Goal: Task Accomplishment & Management: Complete application form

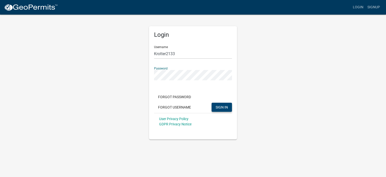
click at [225, 108] on span "SIGN IN" at bounding box center [221, 107] width 12 height 4
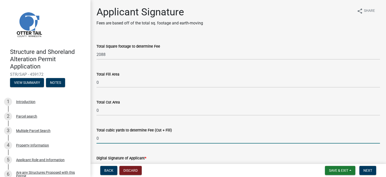
click at [99, 138] on input "0" at bounding box center [237, 138] width 283 height 10
type input "500 Cubic Yards"
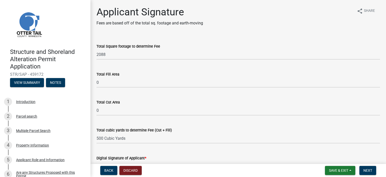
click at [96, 109] on div "Total Cut Area 0" at bounding box center [238, 103] width 291 height 23
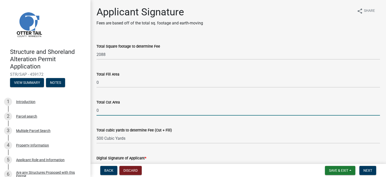
click at [96, 110] on input "0" at bounding box center [237, 110] width 283 height 10
type input "300"
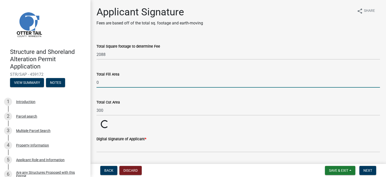
click at [97, 82] on input "0" at bounding box center [237, 82] width 283 height 10
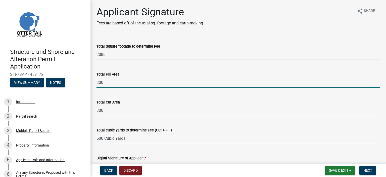
click at [111, 80] on input "200" at bounding box center [237, 82] width 283 height 10
type input "200 Cubic Yards"
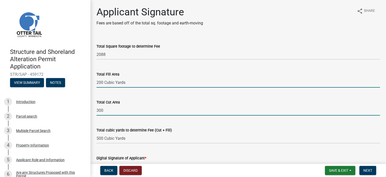
click at [107, 108] on input "300" at bounding box center [237, 110] width 283 height 10
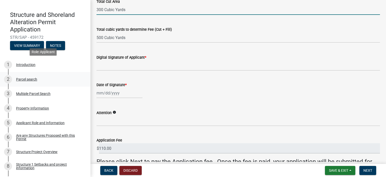
scroll to position [50, 0]
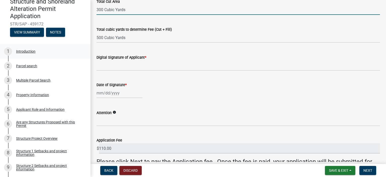
type input "300 Cubic Yards"
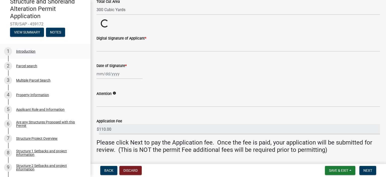
click at [28, 51] on div "Introduction" at bounding box center [25, 51] width 19 height 4
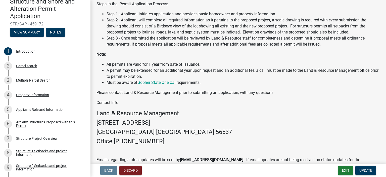
scroll to position [143, 0]
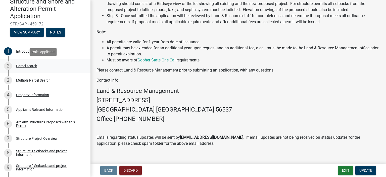
click at [24, 65] on div "Parcel search" at bounding box center [26, 66] width 21 height 4
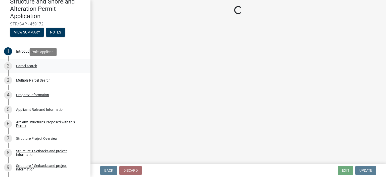
scroll to position [0, 0]
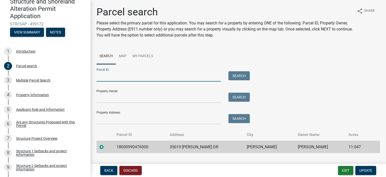
click at [98, 77] on input "Parcel ID:" at bounding box center [158, 76] width 124 height 10
click at [364, 168] on span "Update" at bounding box center [365, 170] width 13 height 4
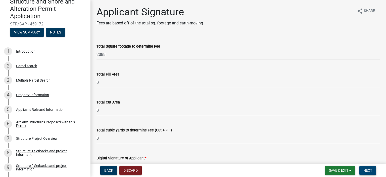
click at [371, 169] on span "Next" at bounding box center [367, 170] width 9 height 4
click at [366, 170] on span "Next" at bounding box center [367, 170] width 9 height 4
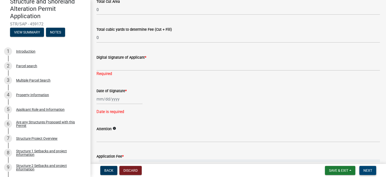
scroll to position [151, 0]
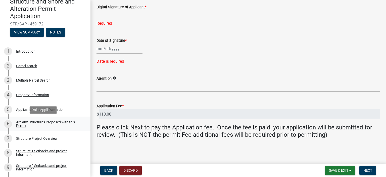
click at [31, 122] on div "Are any Structures Proposed with this Permit" at bounding box center [49, 123] width 66 height 7
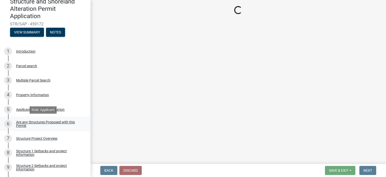
scroll to position [0, 0]
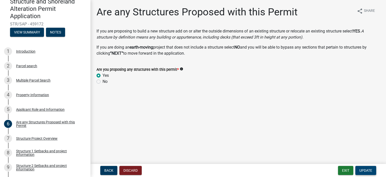
click at [364, 169] on span "Update" at bounding box center [365, 170] width 13 height 4
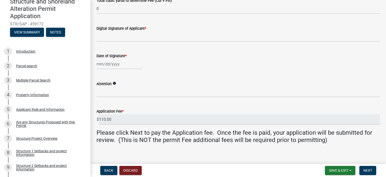
scroll to position [135, 0]
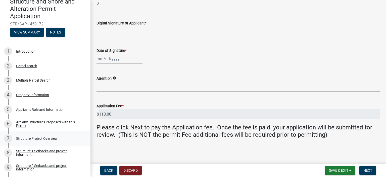
click at [36, 139] on div "Structure Project Overview" at bounding box center [36, 138] width 41 height 4
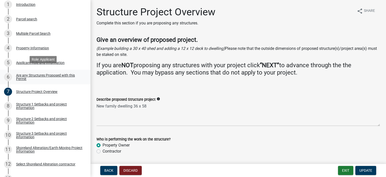
scroll to position [100, 0]
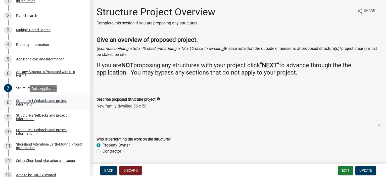
click at [30, 101] on div "Structure 1 Setbacks and project information" at bounding box center [49, 102] width 66 height 7
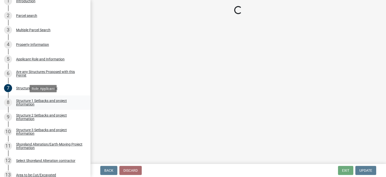
select select "c185e313-3403-4239-bd61-bb563c58a77a"
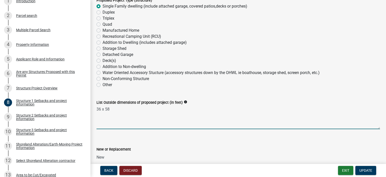
click at [100, 109] on textarea "36 x 58" at bounding box center [237, 117] width 283 height 24
click at [109, 108] on textarea "28 x 58" at bounding box center [237, 117] width 283 height 24
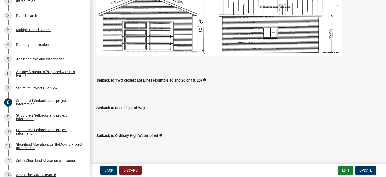
scroll to position [352, 0]
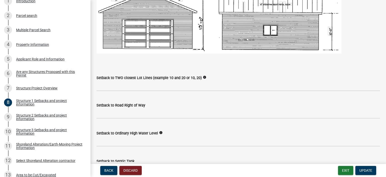
type textarea "28 x 54"
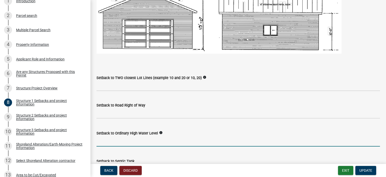
click at [104, 137] on input "text" at bounding box center [237, 141] width 283 height 10
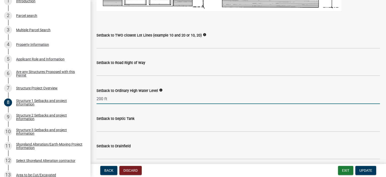
scroll to position [402, 0]
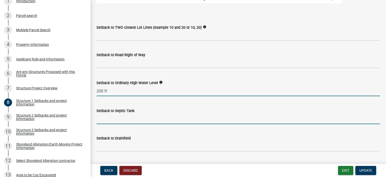
type input "200"
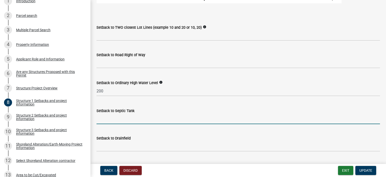
click at [97, 117] on input "Setback to Septic Tank" at bounding box center [237, 118] width 283 height 10
type input "30'"
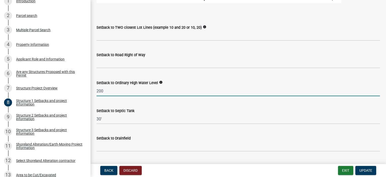
click at [103, 91] on input "200" at bounding box center [237, 91] width 283 height 10
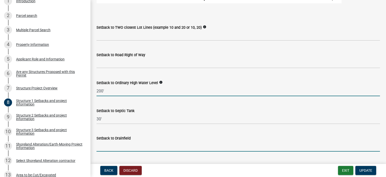
type input "200"
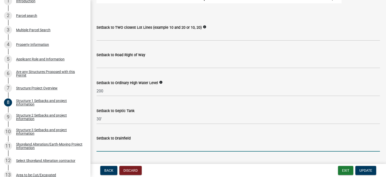
click at [97, 146] on input "Setback to Drainfield" at bounding box center [237, 146] width 283 height 10
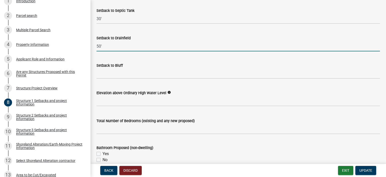
scroll to position [502, 0]
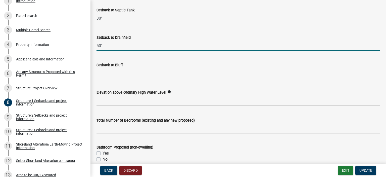
type input "50'"
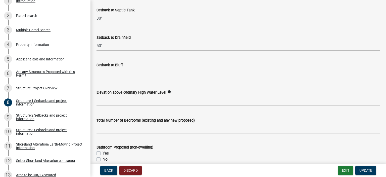
click at [97, 71] on input "Setback to Bluff" at bounding box center [237, 73] width 283 height 10
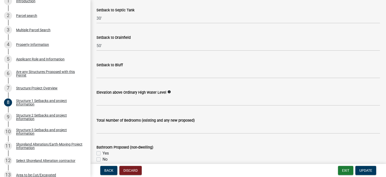
click at [227, 80] on wm-data-entity-input "Setback to Bluff" at bounding box center [237, 68] width 283 height 27
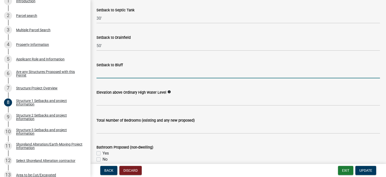
click at [101, 74] on input "Setback to Bluff" at bounding box center [237, 73] width 283 height 10
type input "NA"
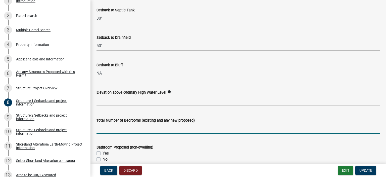
click at [97, 126] on input "text" at bounding box center [237, 128] width 283 height 10
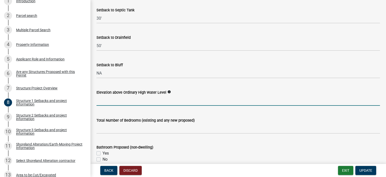
type input "1"
click at [227, 96] on input "1" at bounding box center [237, 100] width 283 height 10
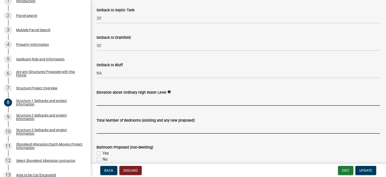
click at [97, 128] on input "text" at bounding box center [237, 128] width 283 height 10
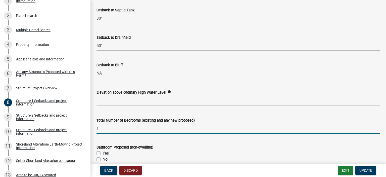
type input "1"
click at [102, 152] on label "Yes" at bounding box center [105, 153] width 6 height 6
click at [102, 152] on input "Yes" at bounding box center [103, 151] width 3 height 3
checkbox input "true"
checkbox input "false"
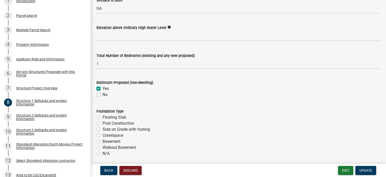
scroll to position [603, 0]
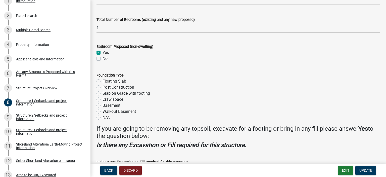
click at [102, 111] on label "Walkout Basement" at bounding box center [118, 111] width 33 height 6
click at [102, 111] on input "Walkout Basement" at bounding box center [103, 109] width 3 height 3
radio input "true"
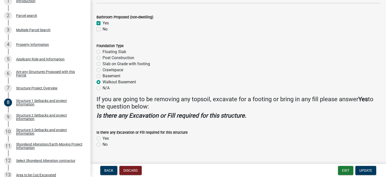
scroll to position [642, 0]
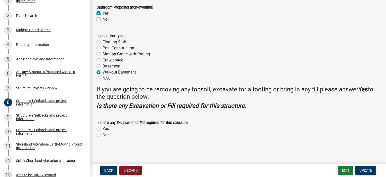
click at [102, 128] on label "Yes" at bounding box center [105, 128] width 6 height 6
click at [102, 128] on input "Yes" at bounding box center [103, 126] width 3 height 3
radio input "true"
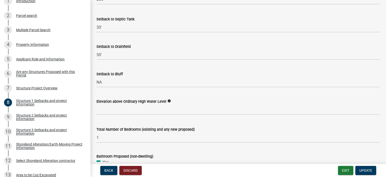
scroll to position [491, 0]
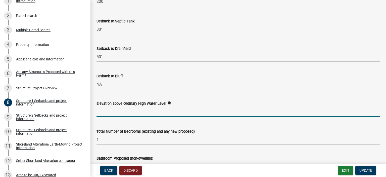
click at [99, 110] on input "text" at bounding box center [237, 111] width 283 height 10
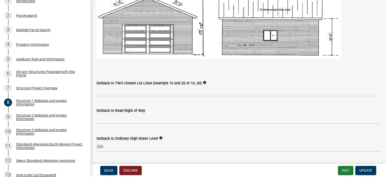
scroll to position [340, 0]
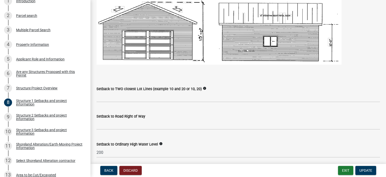
type input "25"
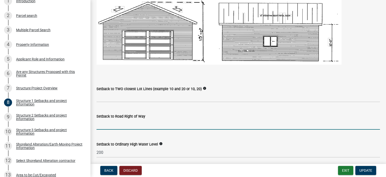
click at [99, 123] on input "text" at bounding box center [237, 124] width 283 height 10
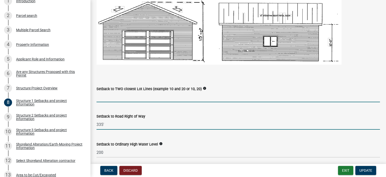
type input "335"
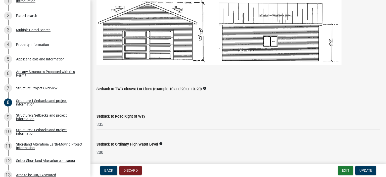
click at [103, 96] on input "Setback to TWO closest Lot Lines (example 10 and 20 or 10, 20)" at bounding box center [237, 97] width 283 height 10
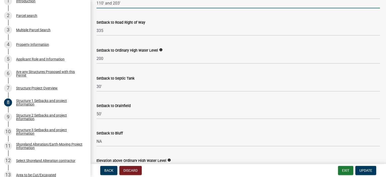
scroll to position [441, 0]
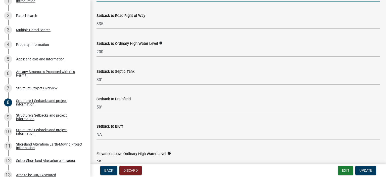
type input "110' and 203'"
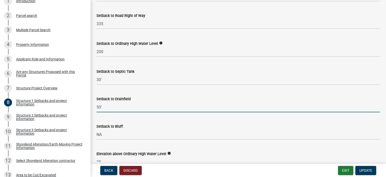
click at [98, 107] on input "50'" at bounding box center [237, 107] width 283 height 10
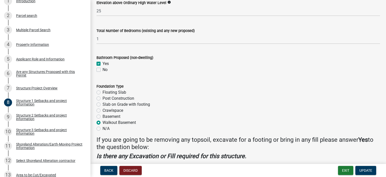
scroll to position [642, 0]
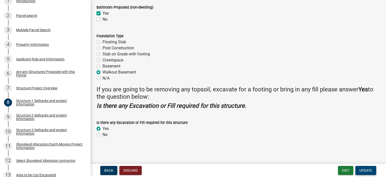
type input "100'"
click at [366, 169] on span "Update" at bounding box center [365, 170] width 13 height 4
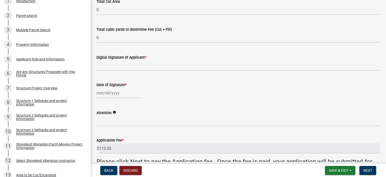
scroll to position [135, 0]
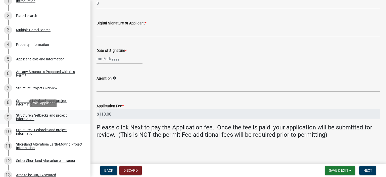
click at [30, 116] on div "Structure 2 Setbacks and project information" at bounding box center [49, 116] width 66 height 7
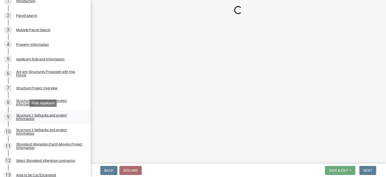
select select "c185e313-3403-4239-bd61-bb563c58a77a"
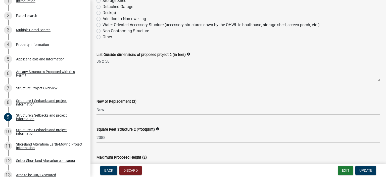
scroll to position [50, 0]
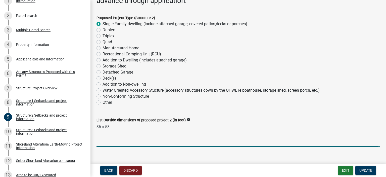
click at [100, 126] on textarea "36 x 58" at bounding box center [237, 135] width 283 height 24
click at [110, 126] on textarea "28 x 58" at bounding box center [237, 135] width 283 height 24
type textarea "2"
click at [100, 127] on textarea "36 x 54" at bounding box center [237, 135] width 283 height 24
click at [109, 126] on textarea "36' x 54" at bounding box center [237, 135] width 283 height 24
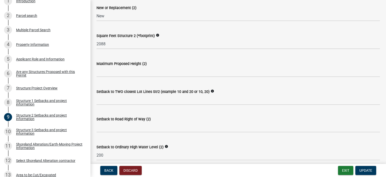
scroll to position [201, 0]
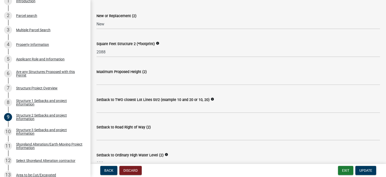
type textarea "36' x 54'"
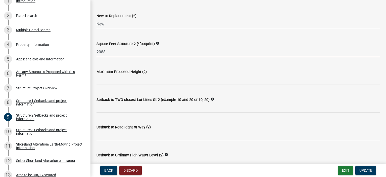
click at [107, 52] on input "2088" at bounding box center [237, 52] width 283 height 10
type input "2"
type input "1944"
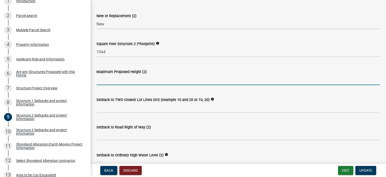
click at [99, 79] on input "text" at bounding box center [237, 80] width 283 height 10
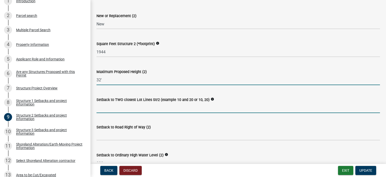
type input "32"
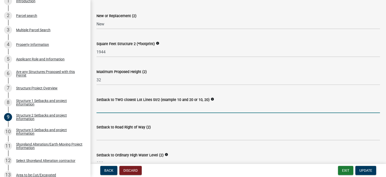
click at [98, 105] on input "Setback to TWO closest Lot Lines Str2 (example 10 and 20 or 10, 20)" at bounding box center [237, 107] width 283 height 10
click at [116, 106] on input "110' and" at bounding box center [237, 107] width 283 height 10
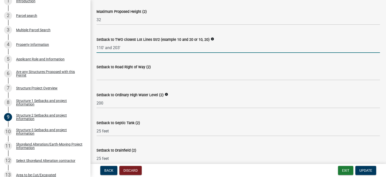
scroll to position [301, 0]
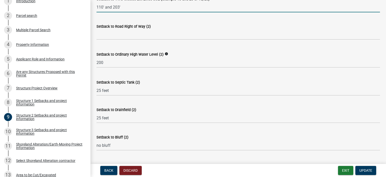
type input "110' and 203'"
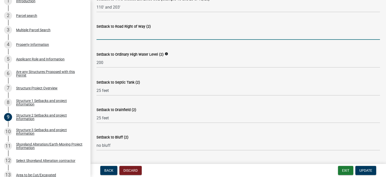
click at [101, 35] on input "text" at bounding box center [237, 34] width 283 height 10
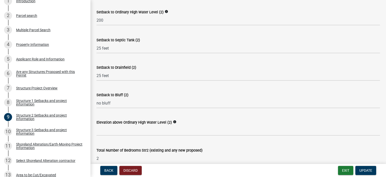
scroll to position [352, 0]
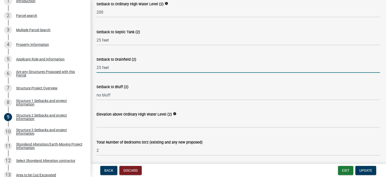
type input "330"
click at [98, 68] on input "25 feet" at bounding box center [237, 67] width 283 height 10
type input "75 feet"
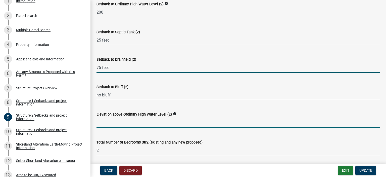
click at [100, 122] on input "text" at bounding box center [237, 122] width 283 height 10
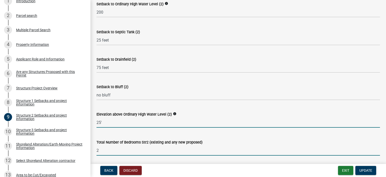
type input "25"
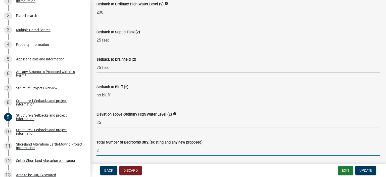
click at [98, 148] on input "2" at bounding box center [237, 150] width 283 height 10
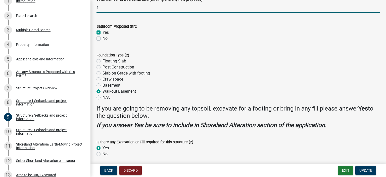
scroll to position [502, 0]
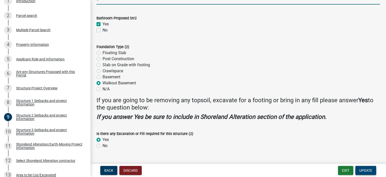
type input "1"
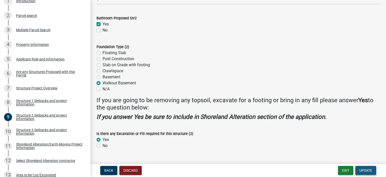
click at [362, 169] on span "Update" at bounding box center [365, 170] width 13 height 4
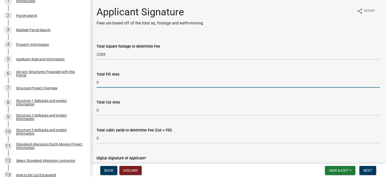
click at [98, 82] on input "0" at bounding box center [237, 82] width 283 height 10
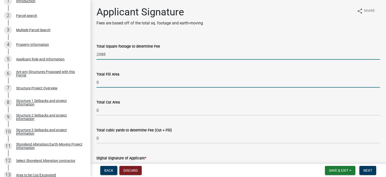
click at [105, 55] on input "2088" at bounding box center [237, 54] width 283 height 10
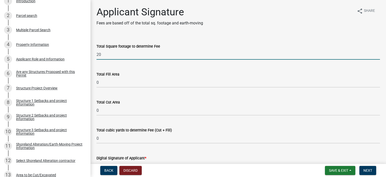
type input "2"
type input "1944"
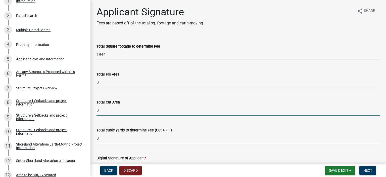
click at [98, 109] on input "0" at bounding box center [237, 110] width 283 height 10
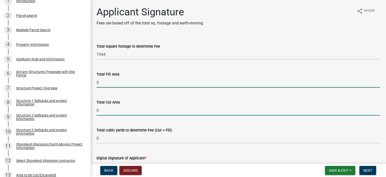
click at [96, 82] on input "0" at bounding box center [237, 82] width 283 height 10
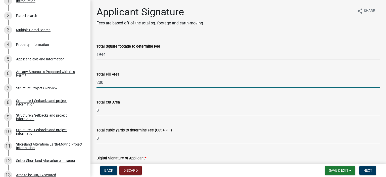
type input "200"
click at [96, 110] on div "Total Cut Area 0" at bounding box center [238, 103] width 291 height 23
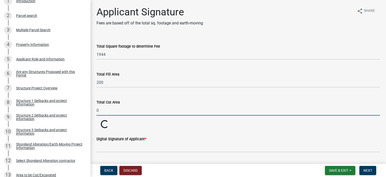
click at [97, 110] on input "0" at bounding box center [237, 110] width 283 height 10
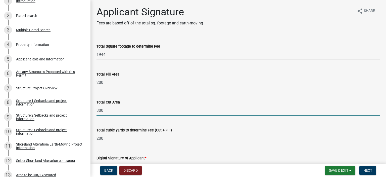
type input "300"
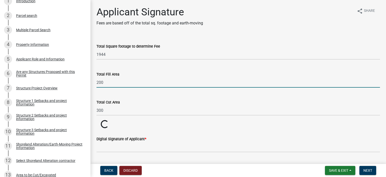
click at [104, 81] on input "200" at bounding box center [237, 82] width 283 height 10
type input "200 Cubic Yards"
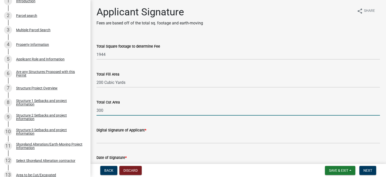
click at [105, 108] on input "300" at bounding box center [237, 110] width 283 height 10
type input "300 Cubic Yards"
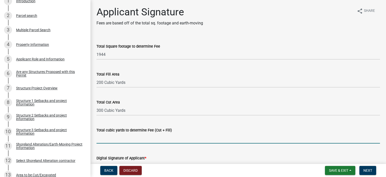
click at [106, 139] on input "Total cubic yards to determine Fee (Cut + Fill)" at bounding box center [237, 138] width 283 height 10
type input "500 Cubic Yards"
click at [343, 169] on span "Save & Exit" at bounding box center [338, 170] width 19 height 4
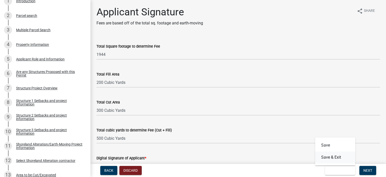
click at [328, 157] on button "Save & Exit" at bounding box center [335, 157] width 40 height 12
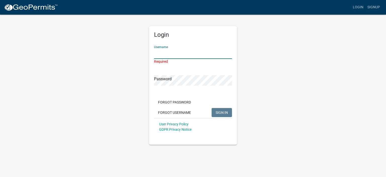
click at [155, 53] on input "Username" at bounding box center [193, 53] width 78 height 10
type input "Krotter2133"
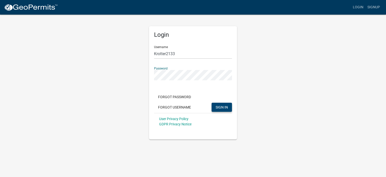
click at [223, 109] on button "SIGN IN" at bounding box center [221, 106] width 20 height 9
click at [218, 108] on span "SIGN IN" at bounding box center [221, 107] width 12 height 4
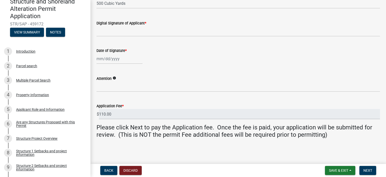
scroll to position [34, 0]
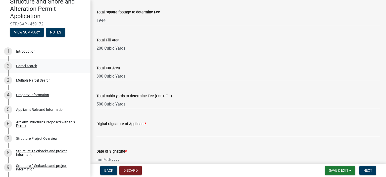
click at [28, 66] on div "Parcel search" at bounding box center [26, 66] width 21 height 4
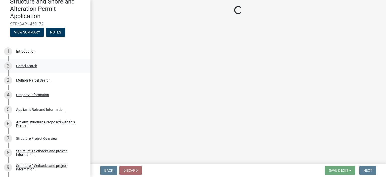
scroll to position [0, 0]
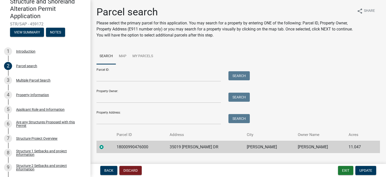
click at [105, 144] on label at bounding box center [105, 144] width 0 height 0
click at [105, 147] on input "radio" at bounding box center [106, 145] width 3 height 3
click at [98, 78] on input "Parcel ID:" at bounding box center [158, 76] width 124 height 10
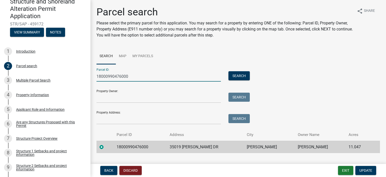
type input "18000990476000"
click at [98, 98] on input "Property Owner:" at bounding box center [158, 97] width 124 height 10
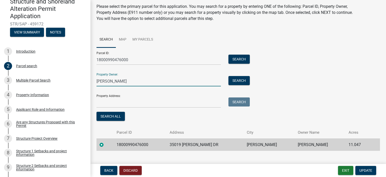
scroll to position [25, 0]
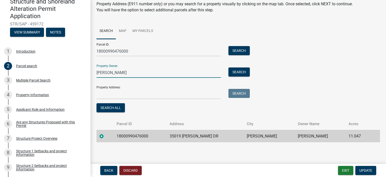
type input "Kurt Rotter"
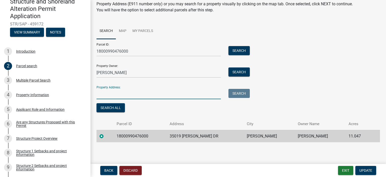
click at [97, 94] on input "Property Address:" at bounding box center [158, 94] width 124 height 10
type input "35019 Jolly Ann Dr"
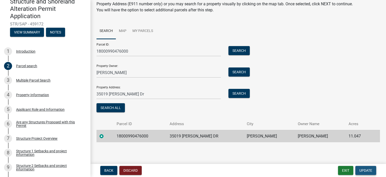
click at [367, 168] on span "Update" at bounding box center [365, 170] width 13 height 4
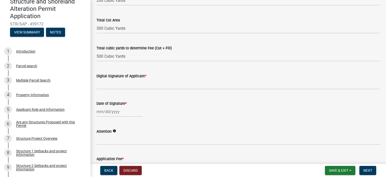
scroll to position [135, 0]
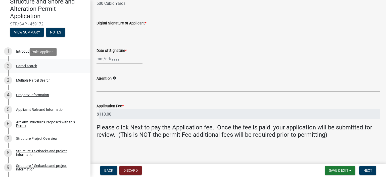
click at [26, 66] on div "Parcel search" at bounding box center [26, 66] width 21 height 4
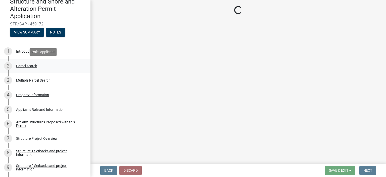
scroll to position [0, 0]
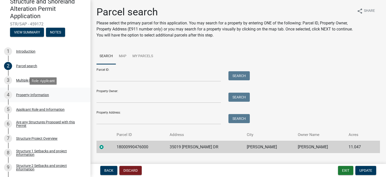
click at [35, 94] on div "Property Information" at bounding box center [32, 95] width 33 height 4
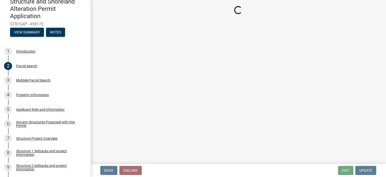
select select "0bc2e7ee-fb10-478e-b6cf-22d75c2a0b86"
select select "91995f90-6606-463b-bec3-c5862f147548"
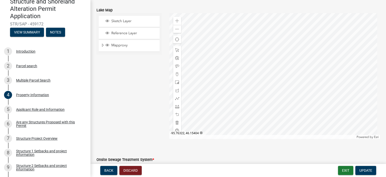
scroll to position [348, 0]
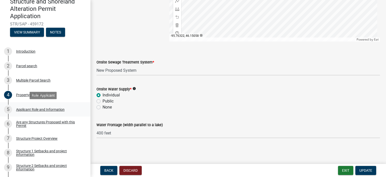
click at [28, 109] on div "Applicant Role and Information" at bounding box center [40, 109] width 48 height 4
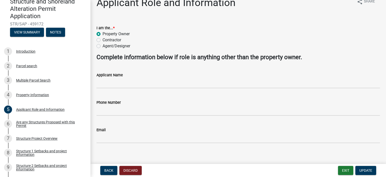
scroll to position [14, 0]
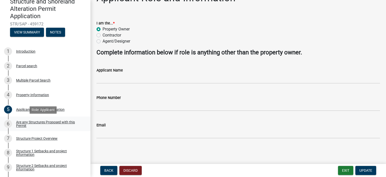
click at [32, 121] on div "Are any Structures Proposed with this Permit" at bounding box center [49, 123] width 66 height 7
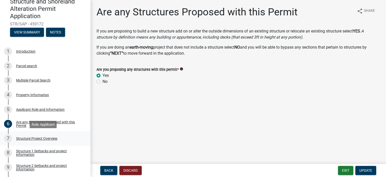
click at [27, 137] on div "Structure Project Overview" at bounding box center [36, 138] width 41 height 4
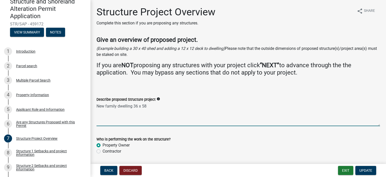
click at [147, 106] on textarea "New family dwelling 36 x 58" at bounding box center [237, 114] width 283 height 24
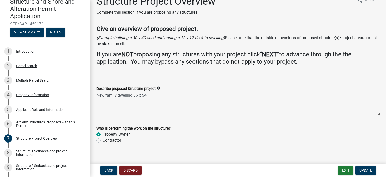
scroll to position [17, 0]
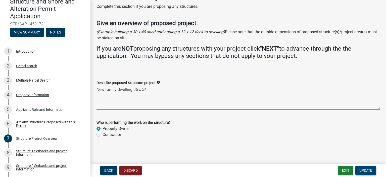
type textarea "New family dwelling 36 x 54"
click at [368, 170] on span "Update" at bounding box center [365, 170] width 13 height 4
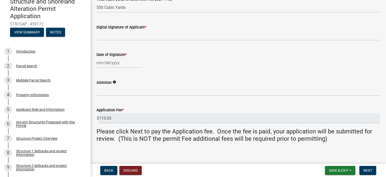
scroll to position [135, 0]
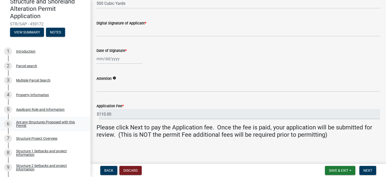
click at [34, 121] on div "Are any Structures Proposed with this Permit" at bounding box center [49, 123] width 66 height 7
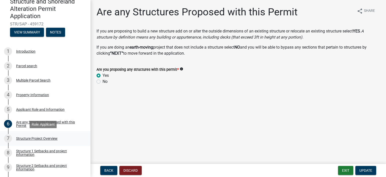
click at [36, 137] on div "Structure Project Overview" at bounding box center [36, 138] width 41 height 4
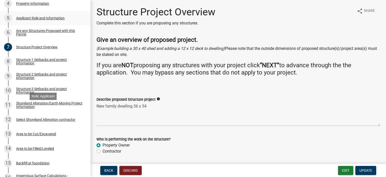
scroll to position [151, 0]
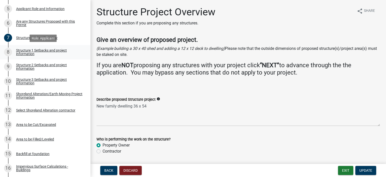
click at [36, 51] on div "Structure 1 Setbacks and project information" at bounding box center [49, 51] width 66 height 7
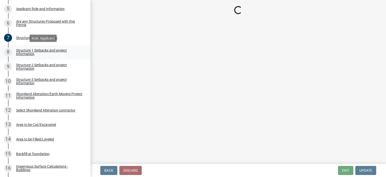
select select "c185e313-3403-4239-bd61-bb563c58a77a"
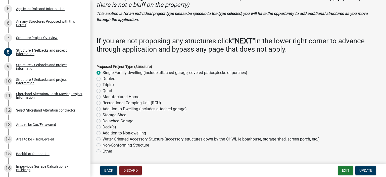
scroll to position [100, 0]
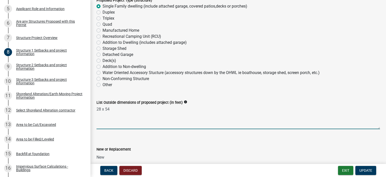
click at [100, 108] on textarea "28 x 54" at bounding box center [237, 117] width 283 height 24
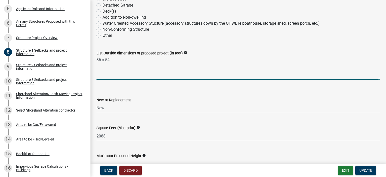
scroll to position [201, 0]
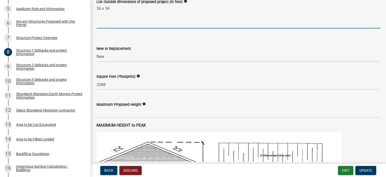
type textarea "36 x 54"
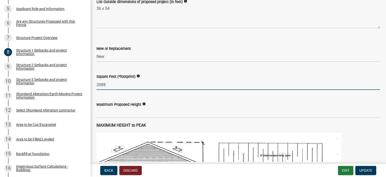
click at [105, 84] on input "2088" at bounding box center [237, 84] width 283 height 10
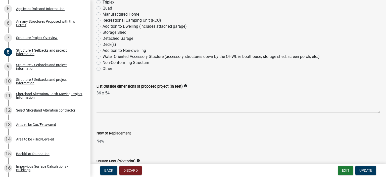
scroll to position [151, 0]
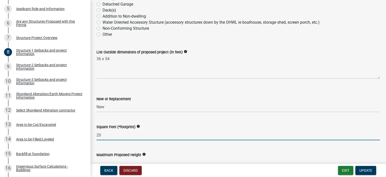
type input "2"
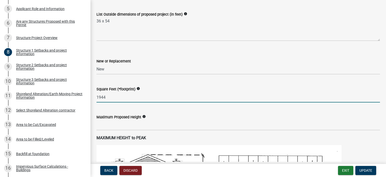
scroll to position [201, 0]
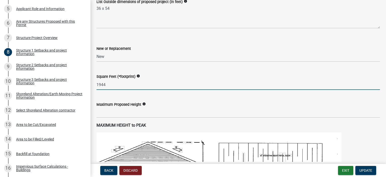
type input "1944"
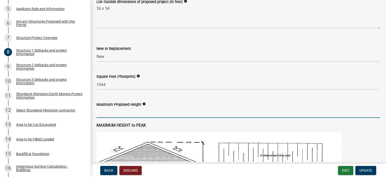
click at [99, 113] on input "text" at bounding box center [237, 112] width 283 height 10
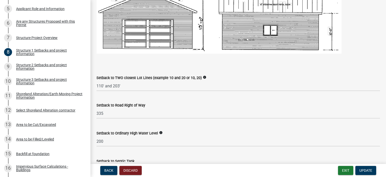
scroll to position [402, 0]
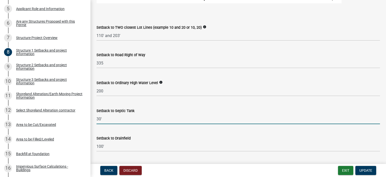
type input "32"
click at [98, 119] on input "30'" at bounding box center [237, 118] width 283 height 10
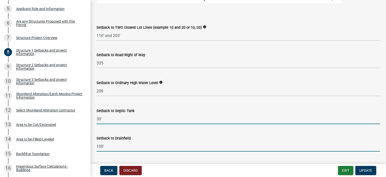
click at [102, 146] on input "100'" at bounding box center [237, 146] width 283 height 10
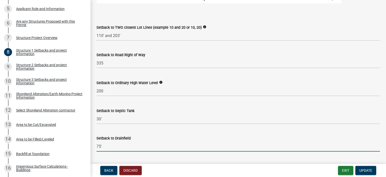
type input "75'"
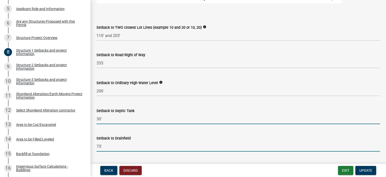
click at [98, 120] on input "30'" at bounding box center [237, 118] width 283 height 10
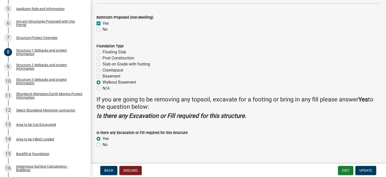
scroll to position [642, 0]
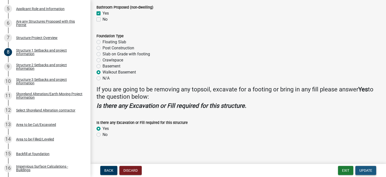
click at [367, 170] on span "Update" at bounding box center [365, 170] width 13 height 4
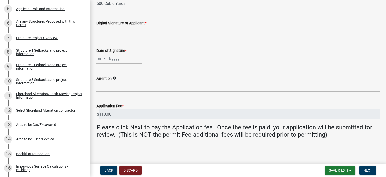
scroll to position [135, 0]
click at [34, 124] on div "Area to be Cut/Excavated" at bounding box center [36, 125] width 40 height 4
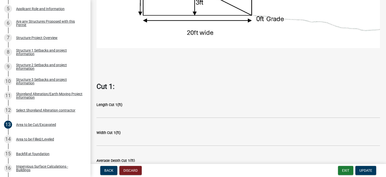
scroll to position [201, 0]
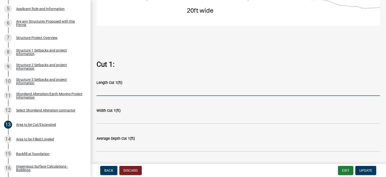
click at [99, 88] on input "text" at bounding box center [237, 90] width 283 height 10
type input "42"
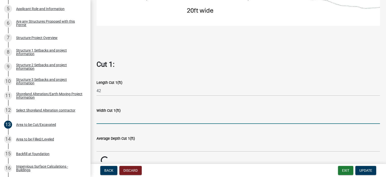
click at [98, 116] on input "text" at bounding box center [237, 118] width 283 height 10
type input "28"
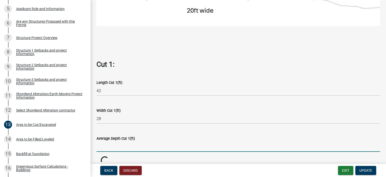
click at [98, 142] on input "text" at bounding box center [237, 146] width 283 height 10
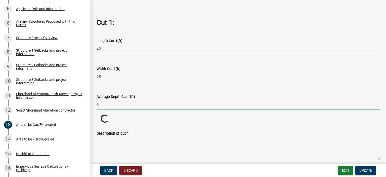
scroll to position [251, 0]
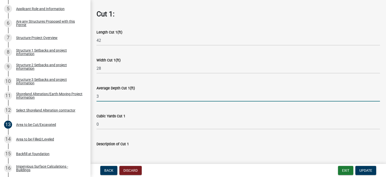
type input "3"
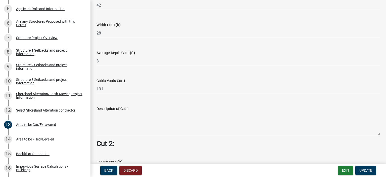
scroll to position [301, 0]
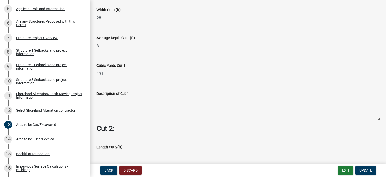
click at [100, 94] on div "Description of Cut 1" at bounding box center [237, 93] width 283 height 6
click at [106, 87] on div "Description of Cut 1" at bounding box center [237, 101] width 283 height 37
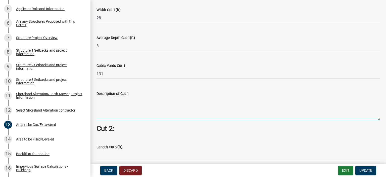
click at [104, 99] on textarea "Description of Cut 1" at bounding box center [237, 108] width 283 height 24
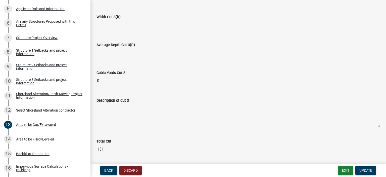
scroll to position [637, 0]
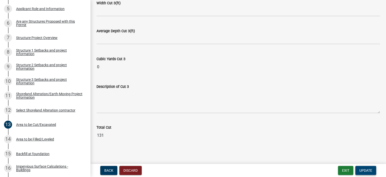
type textarea "Normal removal of dirt to prepare for walkout basement"
click at [362, 170] on span "Update" at bounding box center [365, 170] width 13 height 4
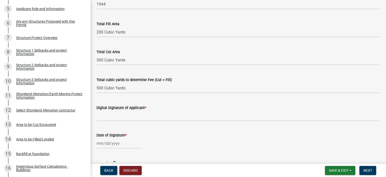
scroll to position [0, 0]
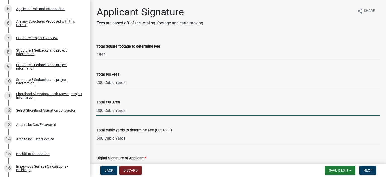
click at [102, 109] on input "300 Cubic Yards" at bounding box center [237, 110] width 283 height 10
type input "131 Cubic Yards"
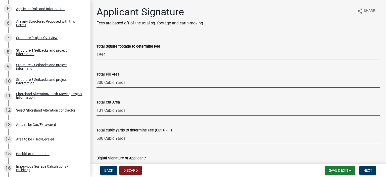
click at [102, 83] on input "200 Cubic Yards" at bounding box center [237, 82] width 283 height 10
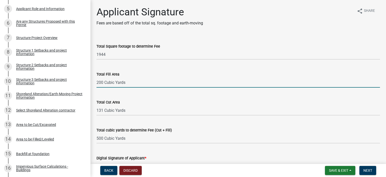
click at [101, 82] on input "200 Cubic Yards" at bounding box center [237, 82] width 283 height 10
type input "0 Cubic Yards"
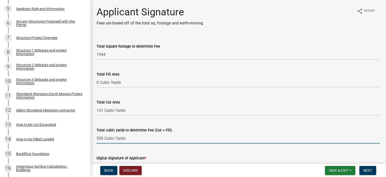
click at [103, 139] on input "500 Cubic Yards" at bounding box center [237, 138] width 283 height 10
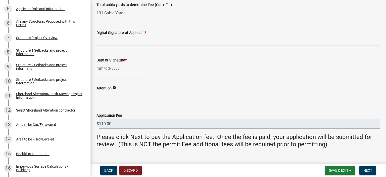
scroll to position [135, 0]
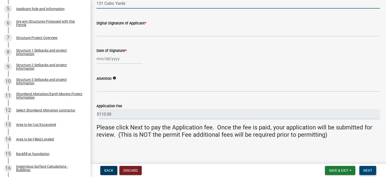
type input "131 Cubic Yards"
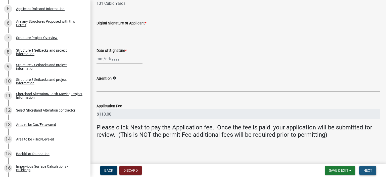
click at [365, 169] on span "Next" at bounding box center [367, 170] width 9 height 4
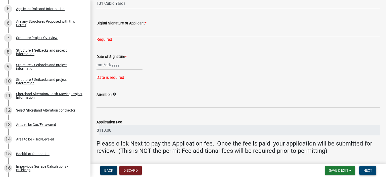
scroll to position [151, 0]
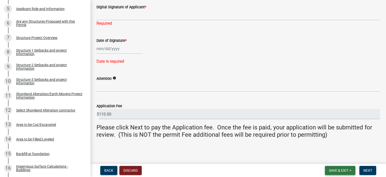
click at [335, 169] on span "Save & Exit" at bounding box center [338, 170] width 19 height 4
click at [325, 144] on button "Save" at bounding box center [335, 145] width 40 height 12
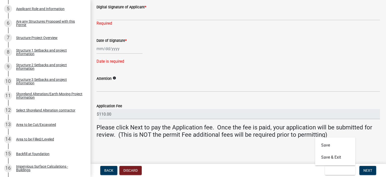
scroll to position [0, 0]
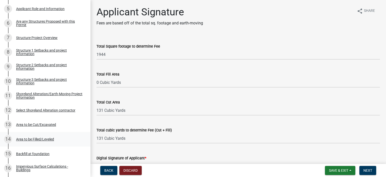
click at [35, 138] on div "Area to be Filled/Leveled" at bounding box center [35, 139] width 38 height 4
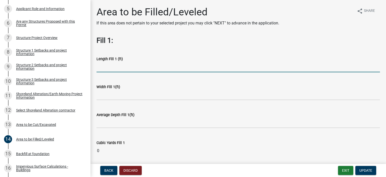
click at [106, 66] on input "text" at bounding box center [237, 67] width 283 height 10
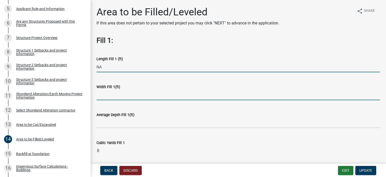
type input "0"
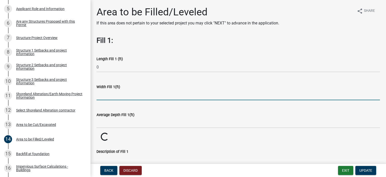
click at [99, 95] on input "text" at bounding box center [237, 95] width 283 height 10
type input "0"
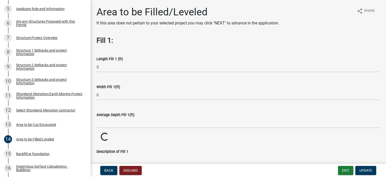
click at [96, 123] on div "Average Depth Fill 1(ft)" at bounding box center [238, 115] width 291 height 23
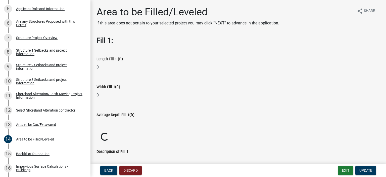
click at [101, 122] on input "text" at bounding box center [237, 123] width 283 height 10
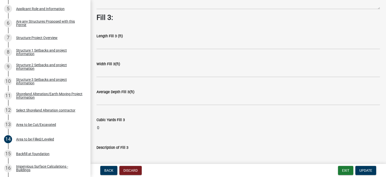
scroll to position [415, 0]
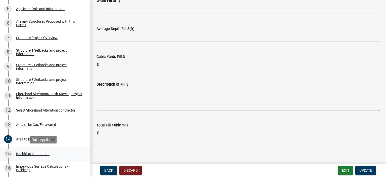
type input "0"
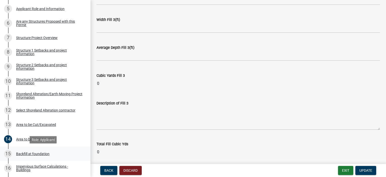
click at [34, 153] on div "Backfill at foundation" at bounding box center [32, 154] width 33 height 4
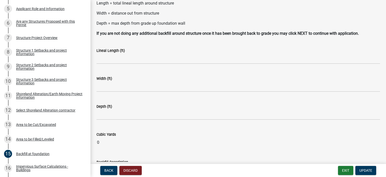
scroll to position [87, 0]
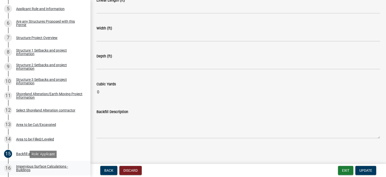
click at [42, 165] on div "Impervious Surface Calculations - Buildings" at bounding box center [49, 167] width 66 height 7
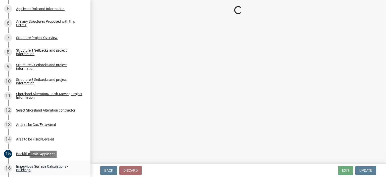
scroll to position [0, 0]
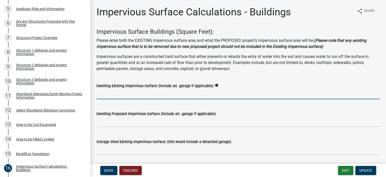
click at [102, 94] on input "text" at bounding box center [237, 94] width 283 height 10
type input "0"
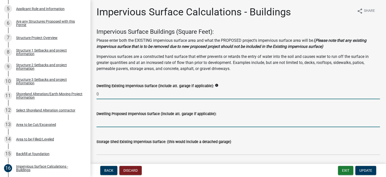
click at [96, 121] on input "text" at bounding box center [237, 121] width 283 height 10
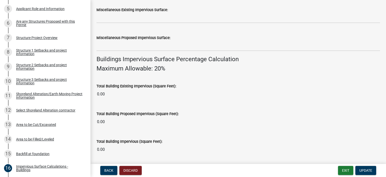
scroll to position [301, 0]
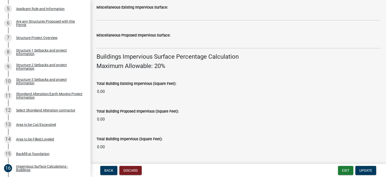
type input "1944"
click at [103, 128] on wm-data-entity-input "Total Building Proposed Impervious (Square Feet): 1944.00" at bounding box center [237, 115] width 283 height 28
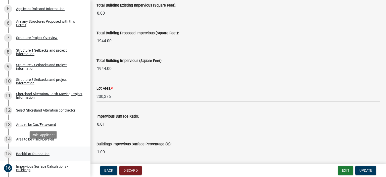
scroll to position [201, 0]
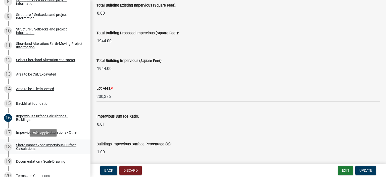
click at [32, 144] on div "Shore Impact Zone Impervious Surface Calculations" at bounding box center [49, 146] width 66 height 7
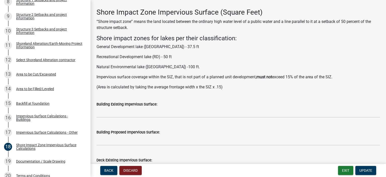
scroll to position [50, 0]
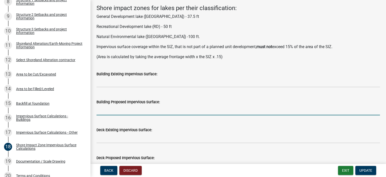
click at [105, 107] on input "text" at bounding box center [237, 110] width 283 height 10
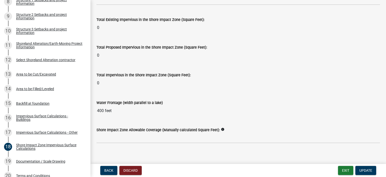
scroll to position [667, 0]
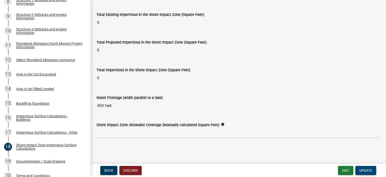
type input "1944"
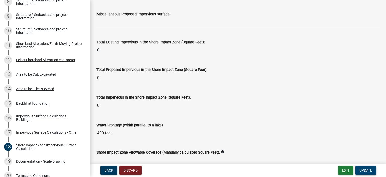
click at [365, 170] on span "Update" at bounding box center [365, 170] width 13 height 4
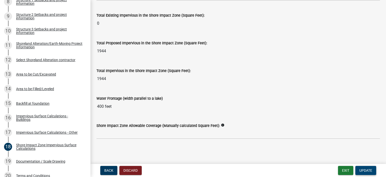
scroll to position [667, 0]
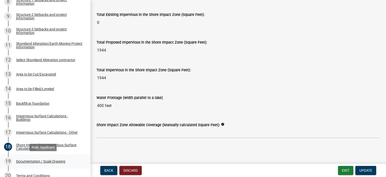
click at [33, 160] on div "Documentation / Scale Drawing" at bounding box center [40, 161] width 49 height 4
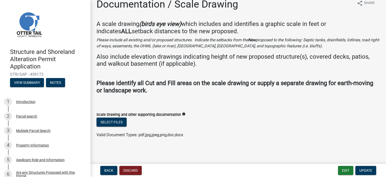
scroll to position [0, 0]
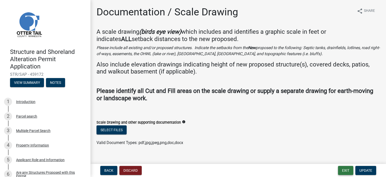
click at [346, 170] on button "Exit" at bounding box center [345, 169] width 15 height 9
